Goal: Find contact information: Find contact information

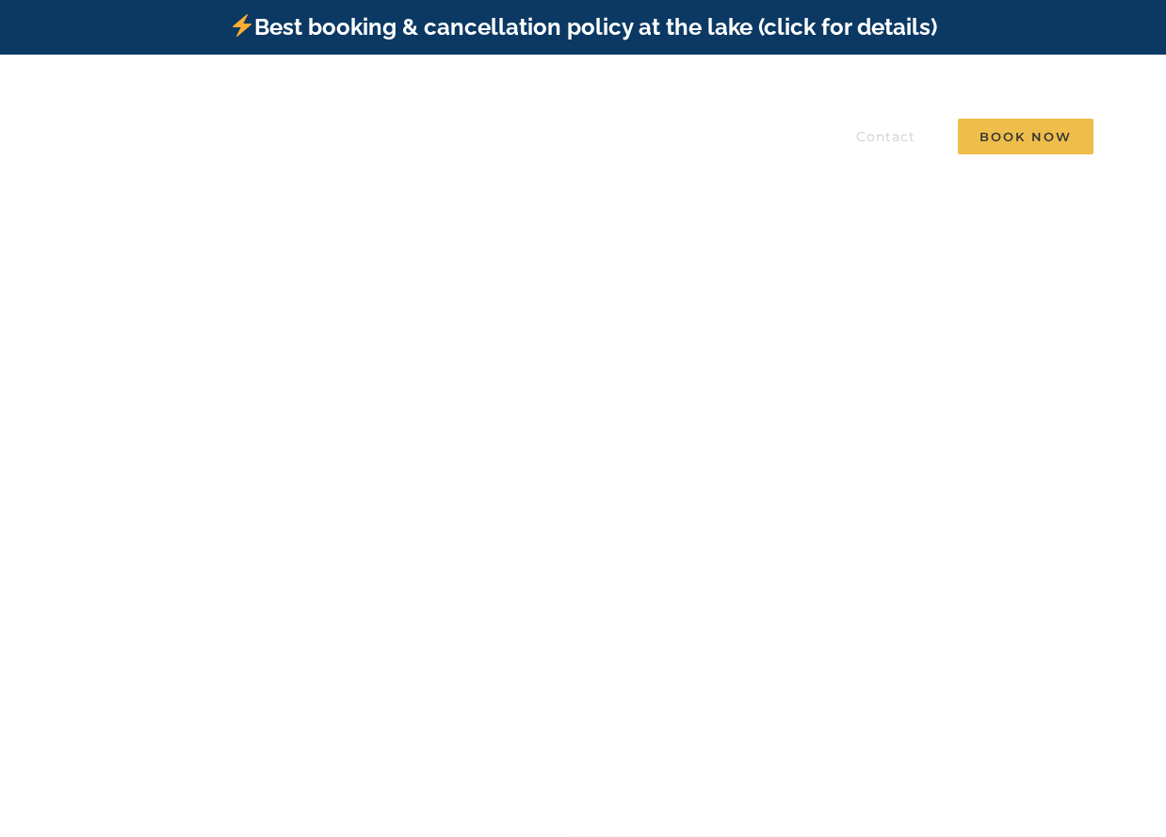
click at [874, 130] on span "Contact" at bounding box center [885, 136] width 59 height 13
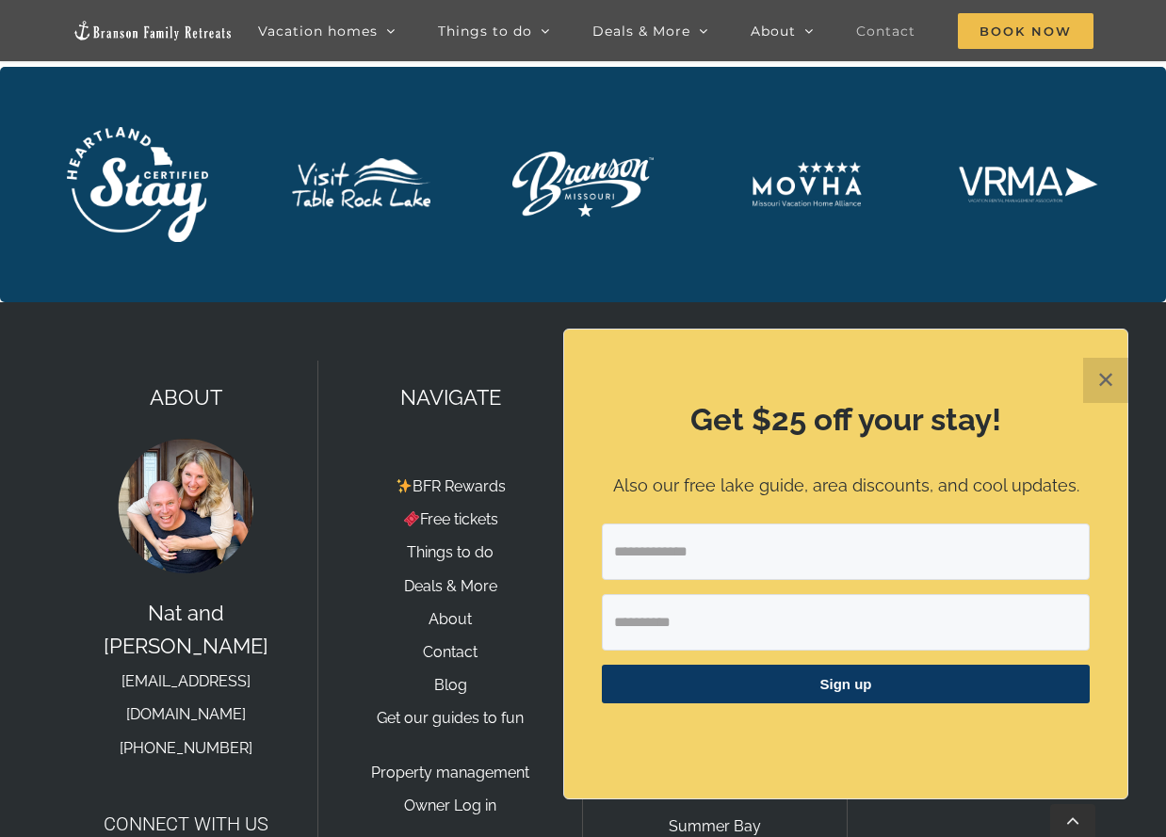
scroll to position [2677, 0]
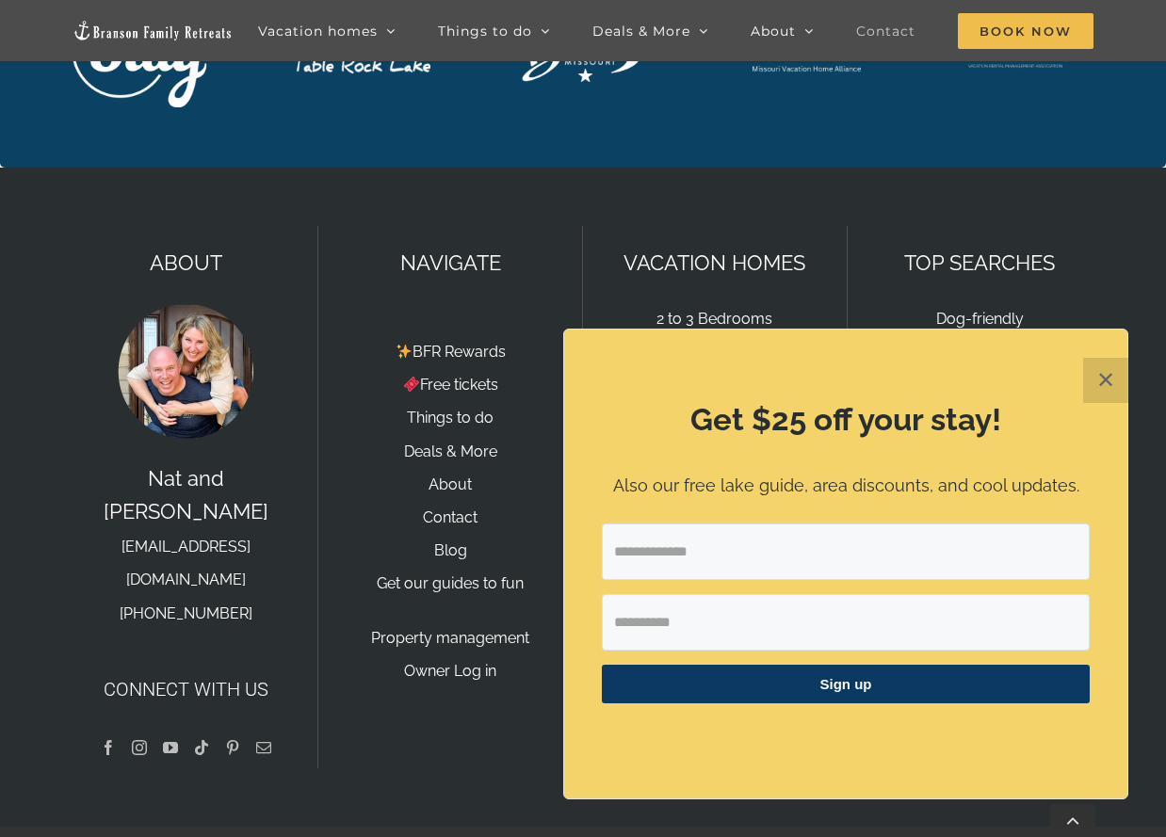
click at [1086, 390] on button "✕" at bounding box center [1105, 380] width 45 height 45
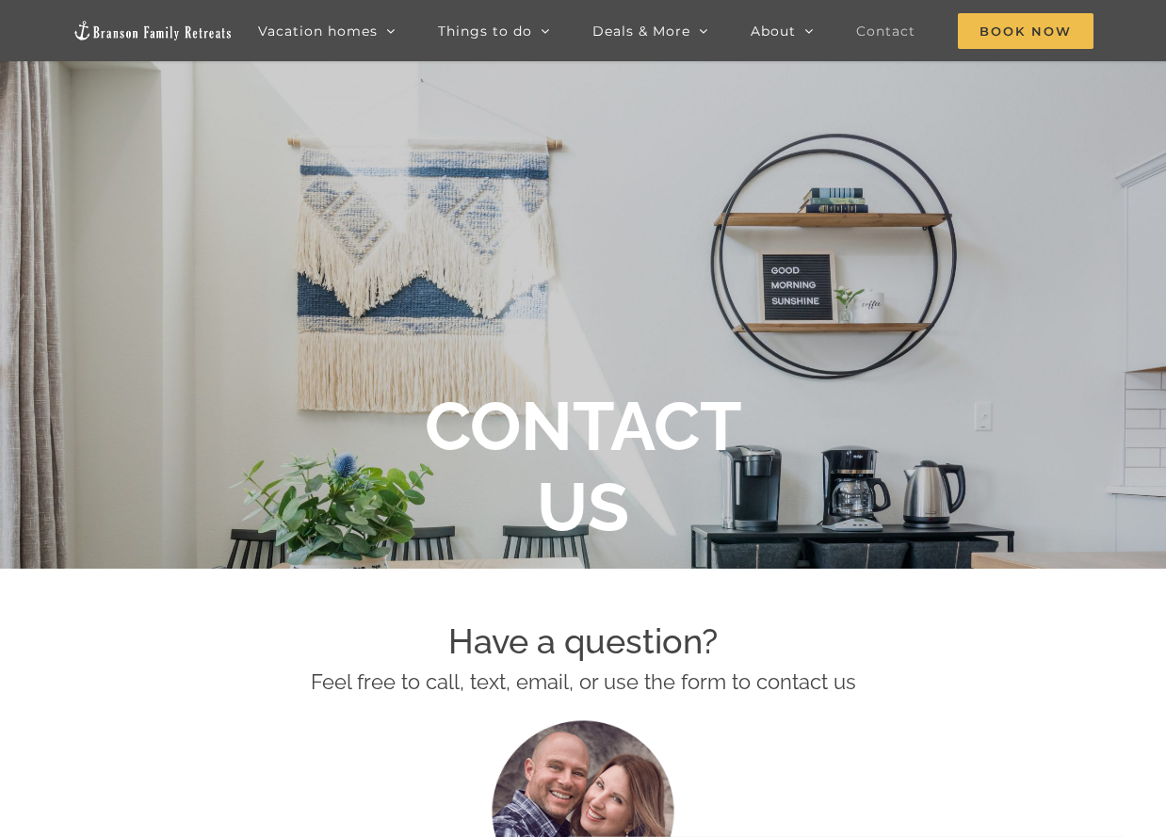
scroll to position [135, 0]
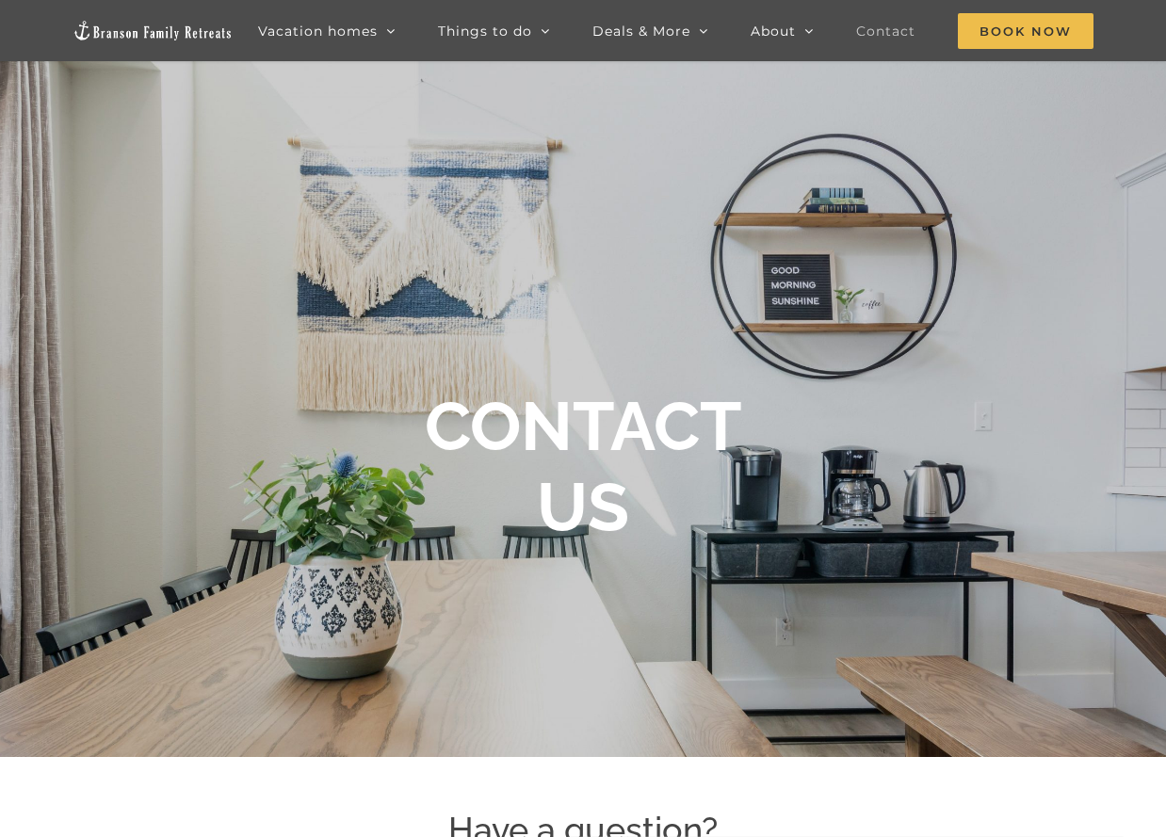
click at [167, 27] on img at bounding box center [153, 31] width 160 height 22
